Goal: Information Seeking & Learning: Learn about a topic

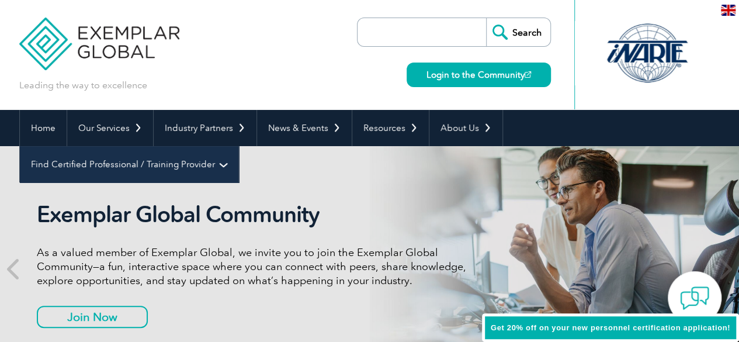
click at [238, 146] on link "Find Certified Professional / Training Provider" at bounding box center [129, 164] width 219 height 36
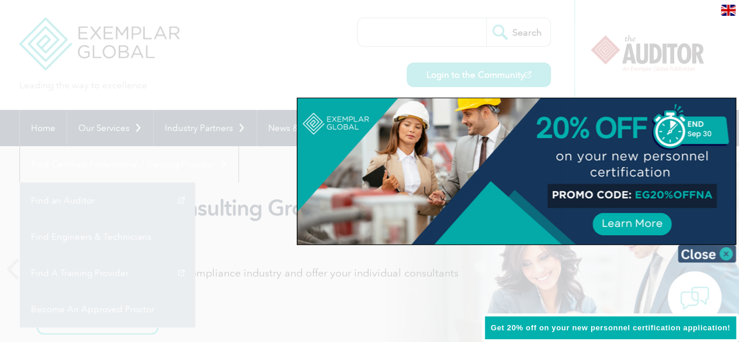
click at [729, 253] on img at bounding box center [707, 254] width 58 height 18
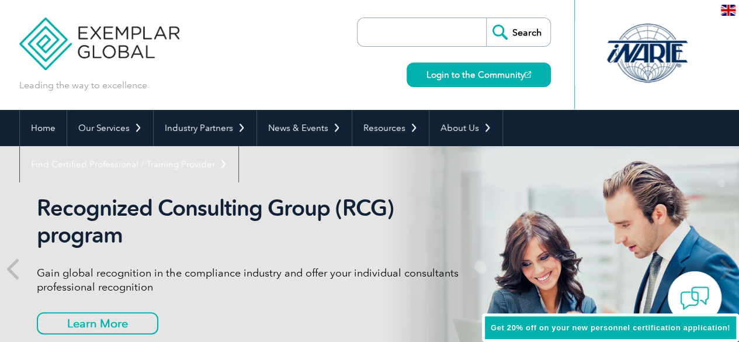
click at [0, 0] on link "Find an Auditor" at bounding box center [0, 0] width 0 height 0
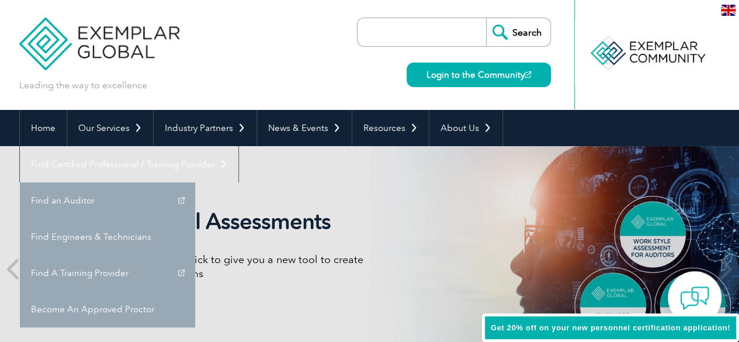
click at [276, 64] on div "Leading the way to excellence Search Login to the Community ▼" at bounding box center [369, 55] width 701 height 110
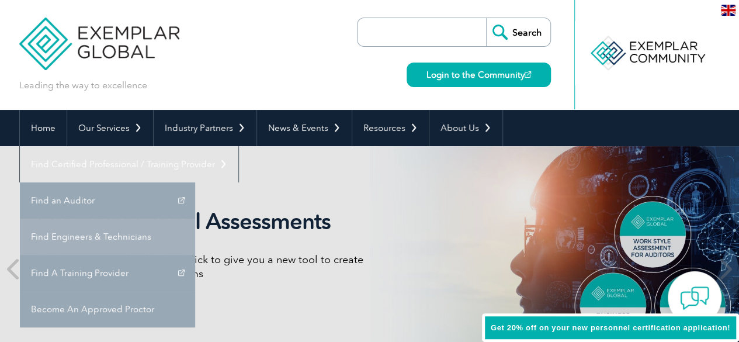
click at [554, 198] on div "Exemplar Global Assessments We have partnered with TalentClick to give you a ne…" at bounding box center [369, 268] width 701 height 245
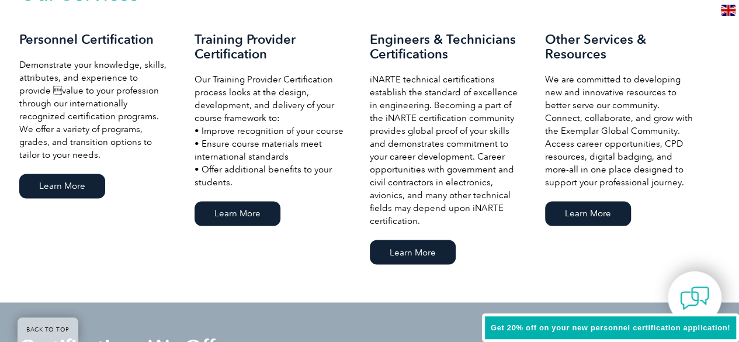
scroll to position [877, 0]
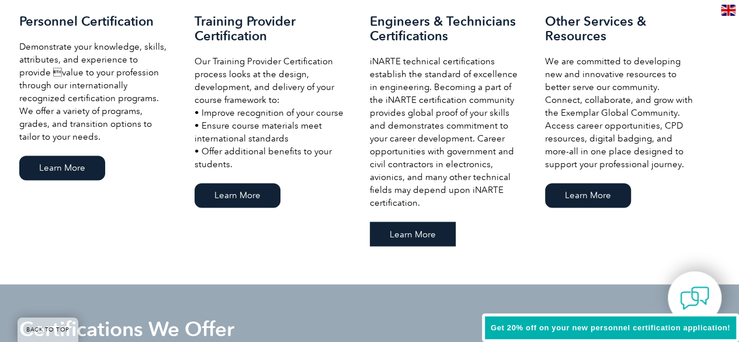
click at [419, 233] on link "Learn More" at bounding box center [413, 234] width 86 height 25
click at [81, 166] on link "Learn More" at bounding box center [62, 167] width 86 height 25
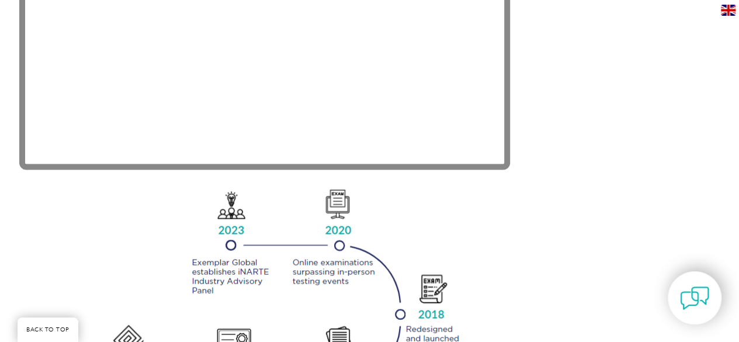
scroll to position [994, 0]
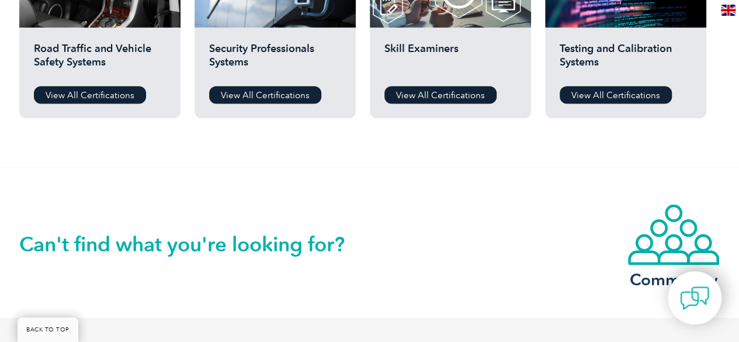
scroll to position [1111, 0]
